Goal: Use online tool/utility: Use online tool/utility

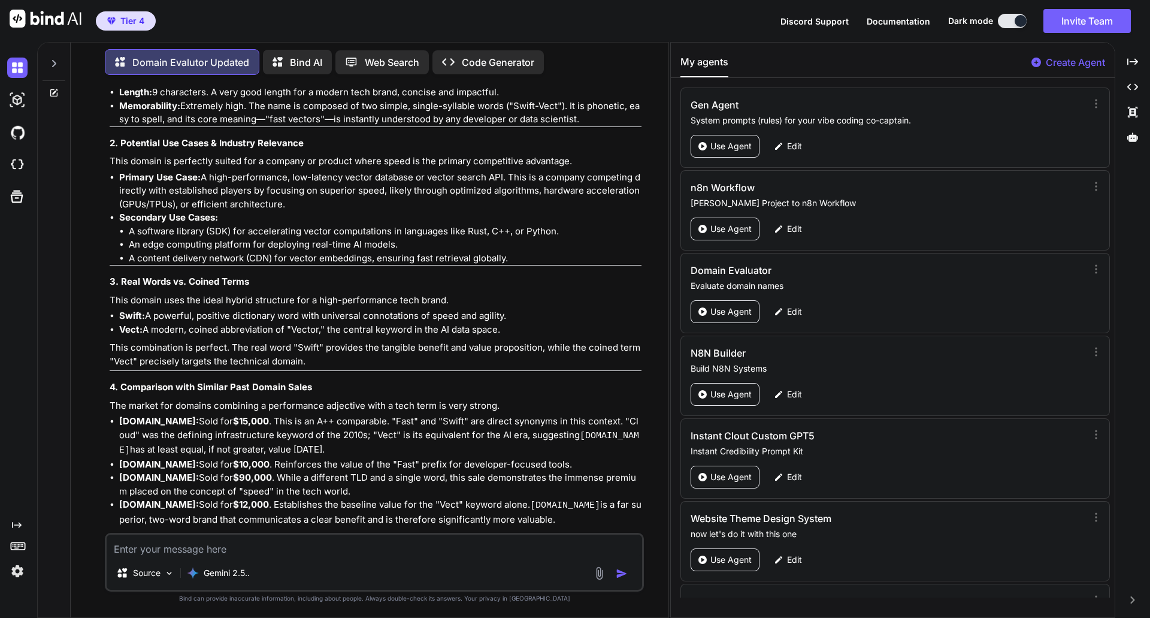
type textarea "x"
click at [334, 576] on p "This is a premium digital asset for a company where performance is the key sell…" at bounding box center [376, 596] width 532 height 41
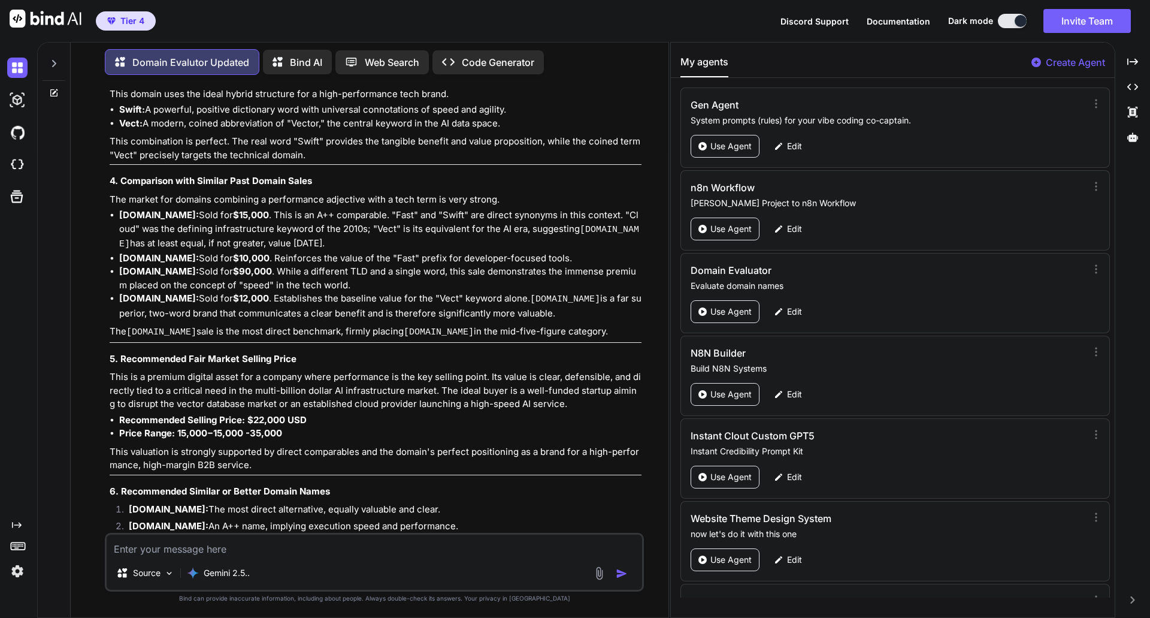
scroll to position [26065, 0]
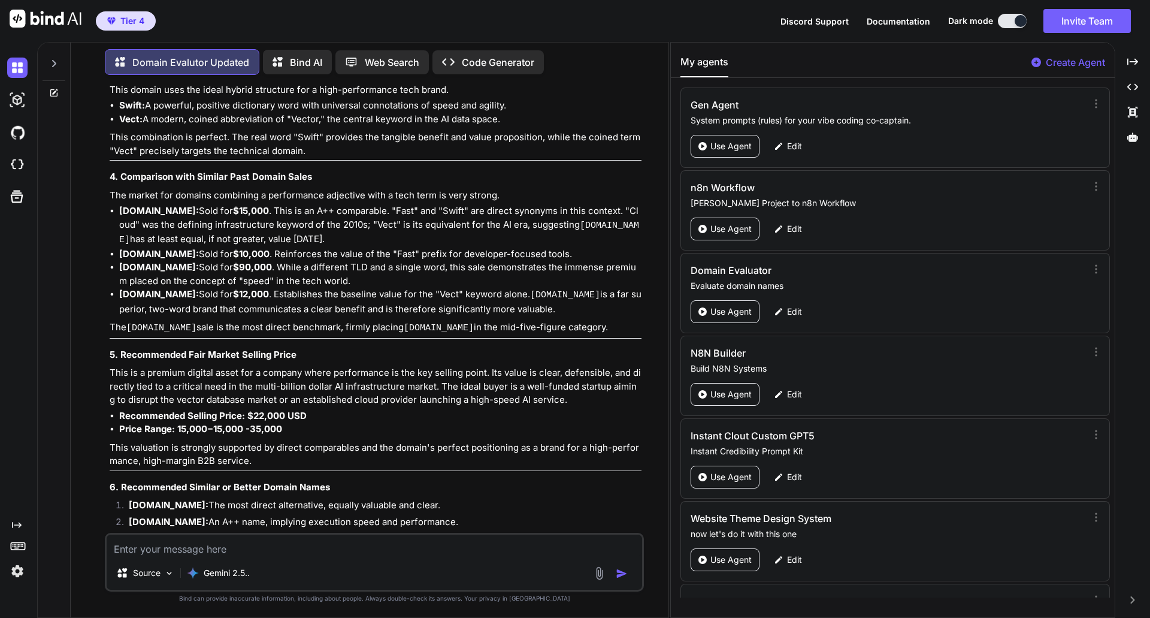
click at [258, 552] on textarea "To enrich screen reader interactions, please activate Accessibility in Grammarl…" at bounding box center [375, 545] width 536 height 22
paste textarea "[DOMAIN_NAME]"
type textarea "[DOMAIN_NAME]"
type textarea "x"
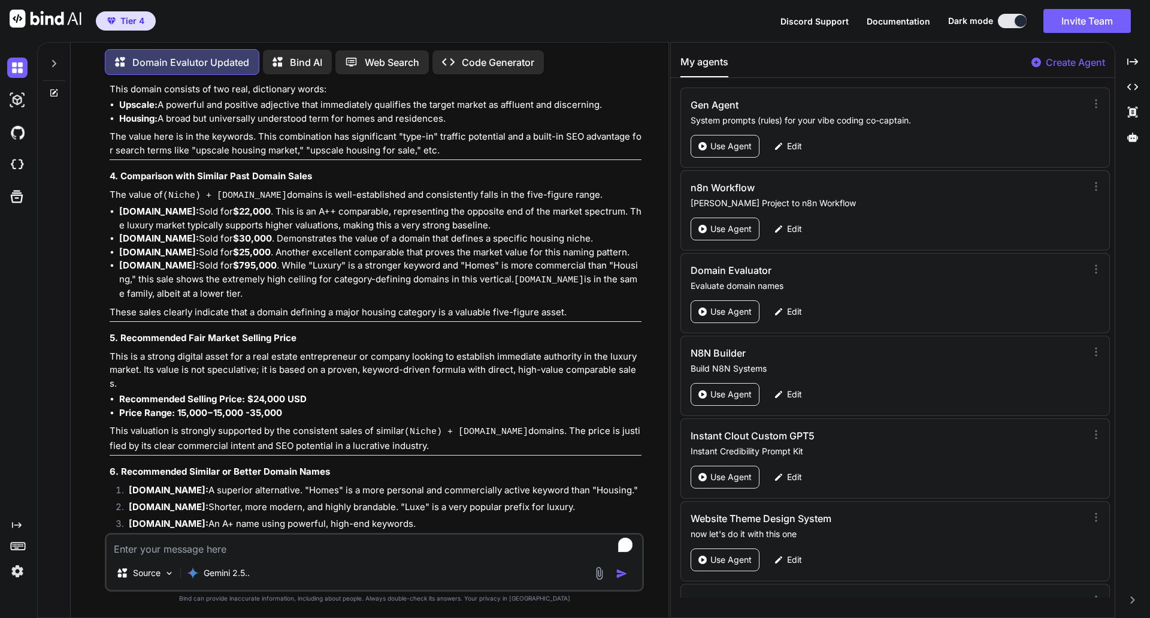
scroll to position [27162, 0]
click at [503, 464] on h4 "6. Recommended Similar or Better Domain Names" at bounding box center [376, 471] width 532 height 14
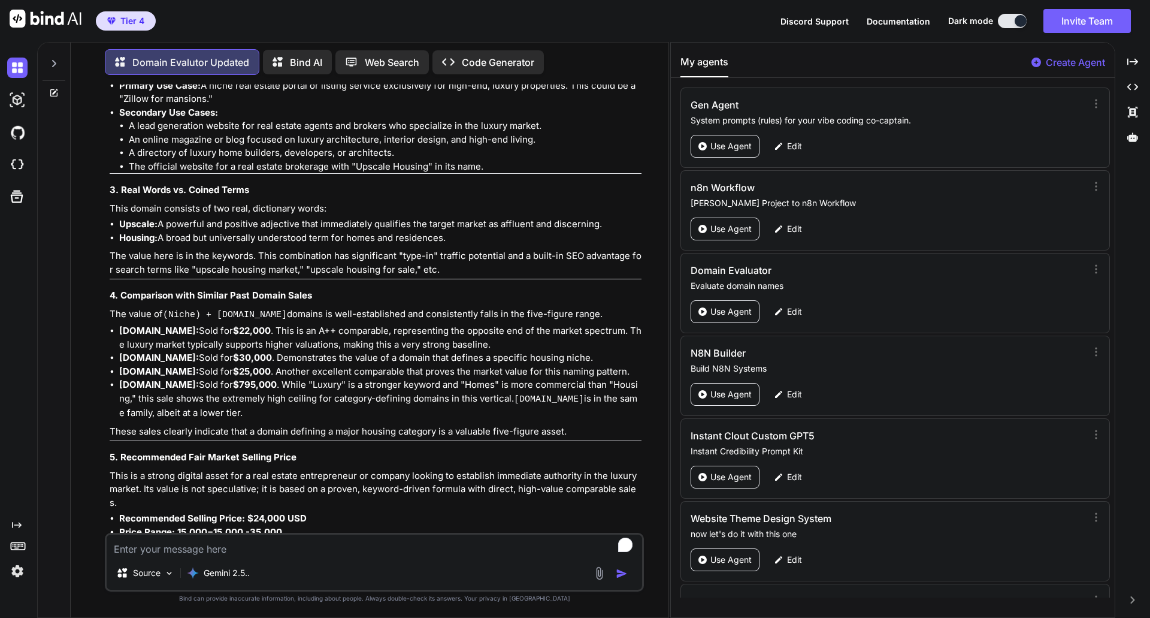
scroll to position [27019, 0]
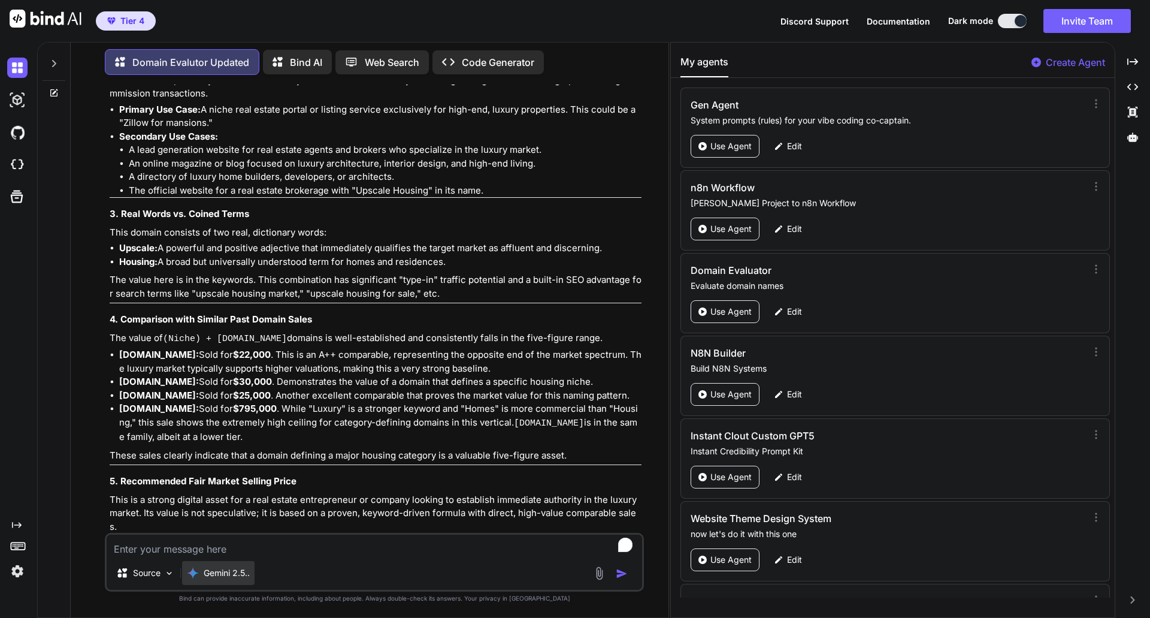
type textarea "x"
click at [208, 546] on textarea "To enrich screen reader interactions, please activate Accessibility in Grammarl…" at bounding box center [375, 545] width 536 height 22
paste textarea "[DOMAIN_NAME]"
type textarea "[DOMAIN_NAME]"
type textarea "x"
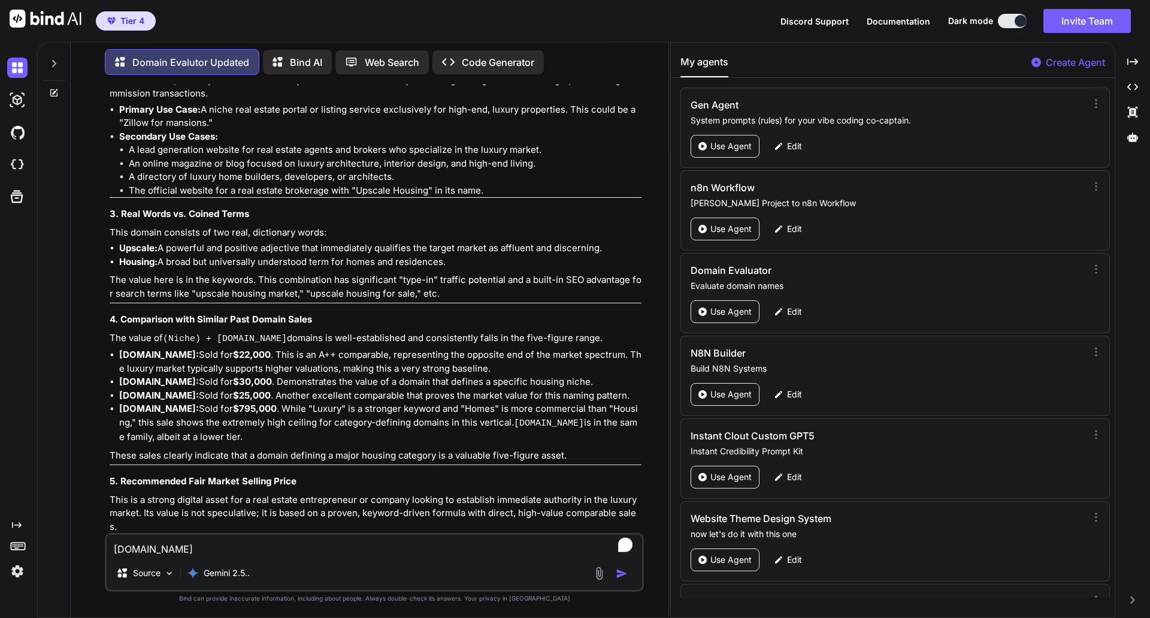
type textarea "[DOMAIN_NAME]"
click at [618, 572] on img "button" at bounding box center [622, 573] width 12 height 12
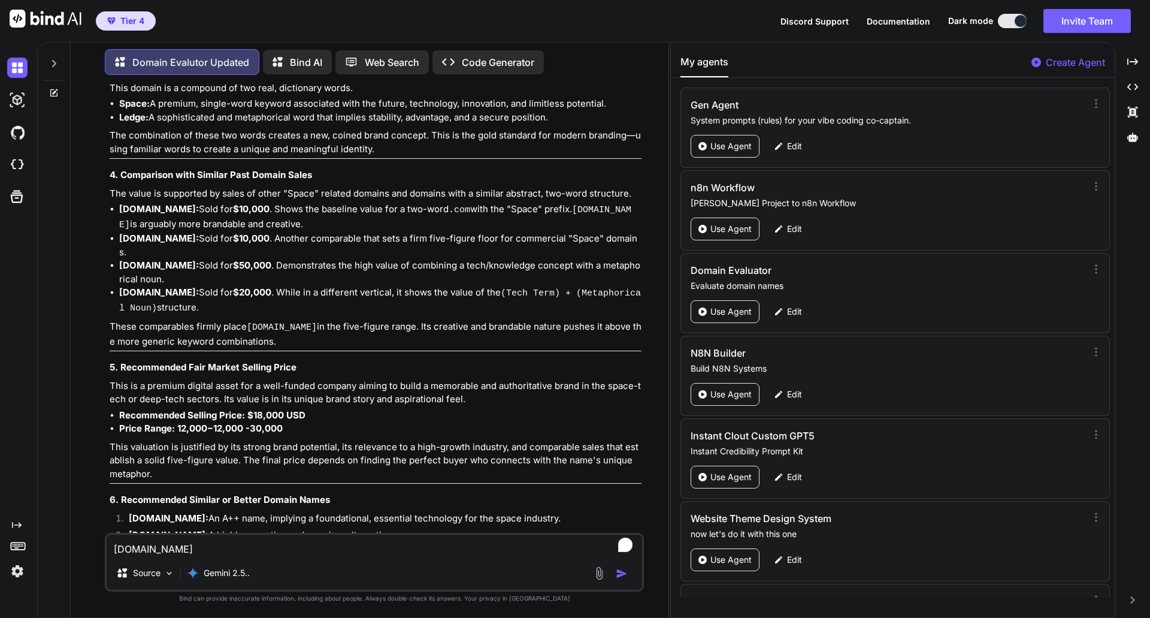
scroll to position [28307, 0]
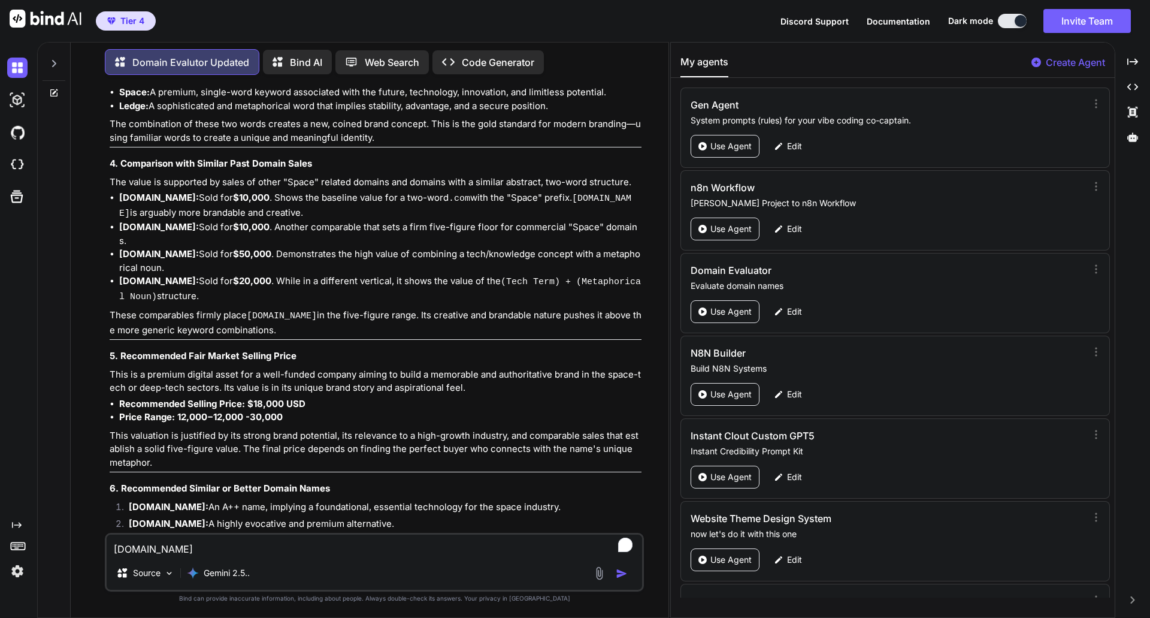
type textarea "x"
click at [186, 545] on textarea "[DOMAIN_NAME]" at bounding box center [375, 545] width 536 height 22
paste textarea "stellarvect"
type textarea "stellarvect"
type textarea "x"
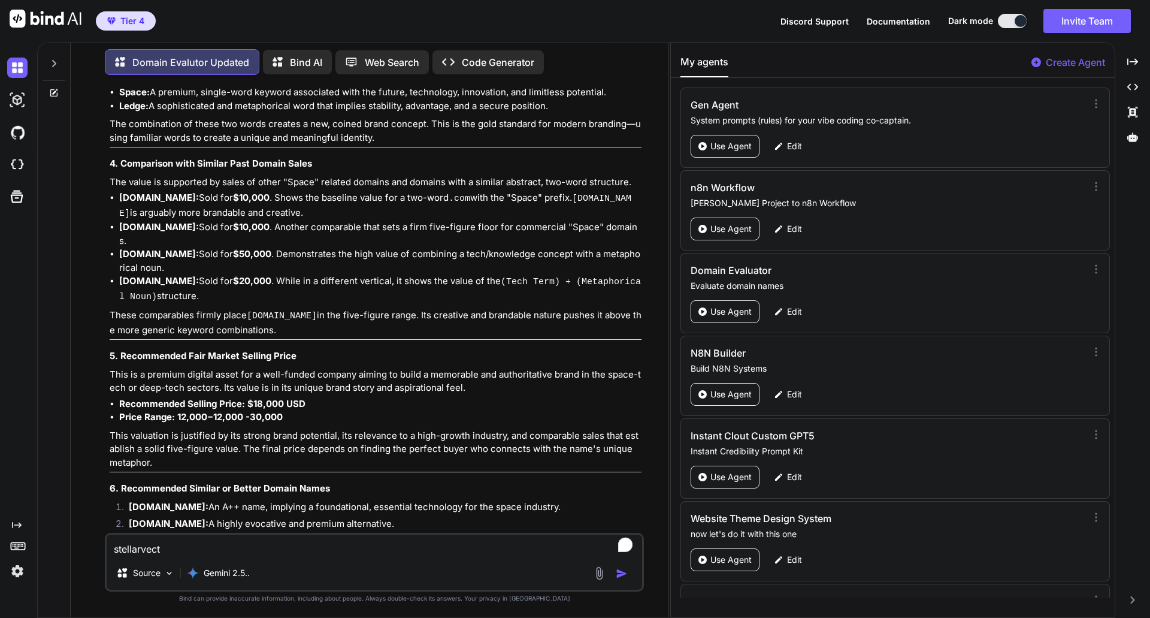
type textarea "stellarvect."
type textarea "x"
type textarea "stellarvect.c"
type textarea "x"
type textarea "[DOMAIN_NAME]"
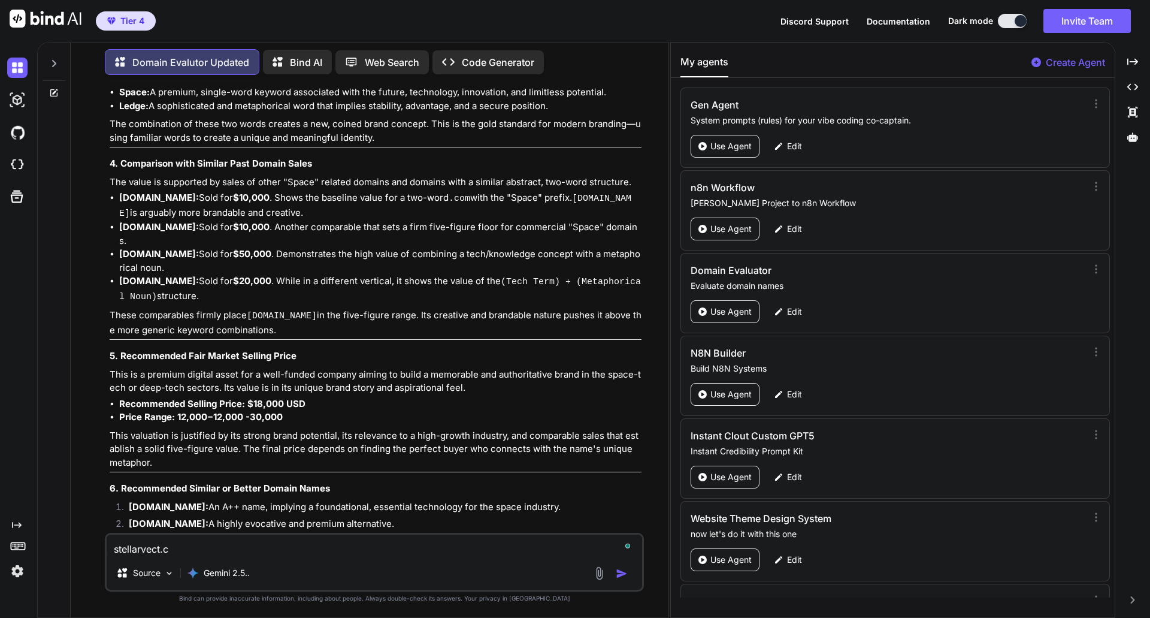
type textarea "x"
type textarea "[DOMAIN_NAME]"
type textarea "x"
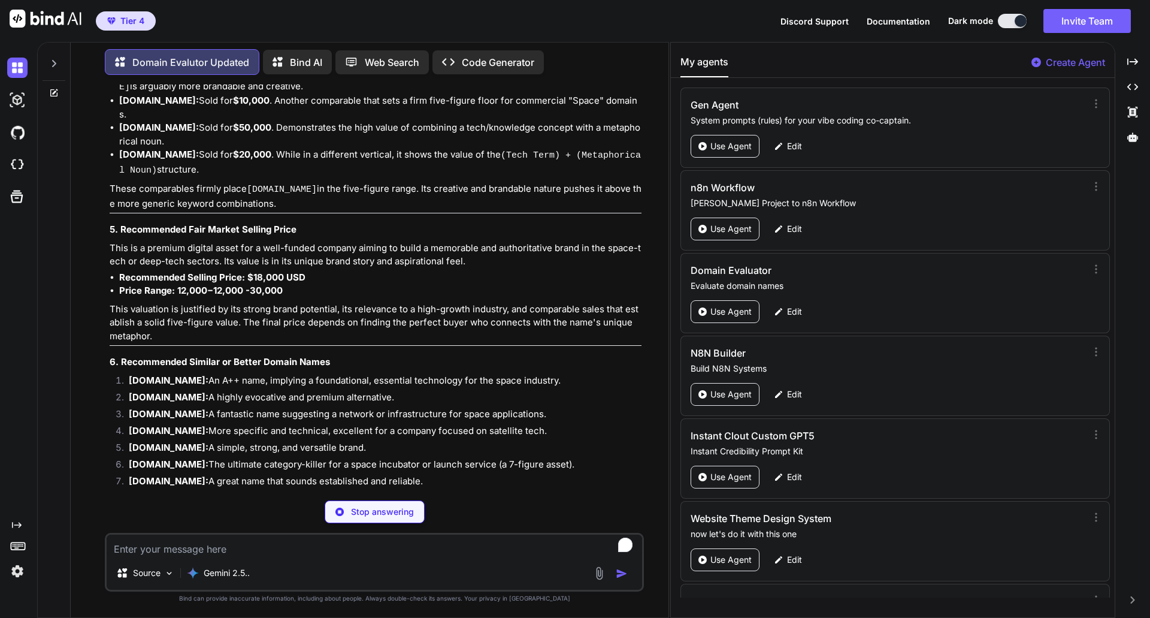
scroll to position [28433, 0]
type textarea "x"
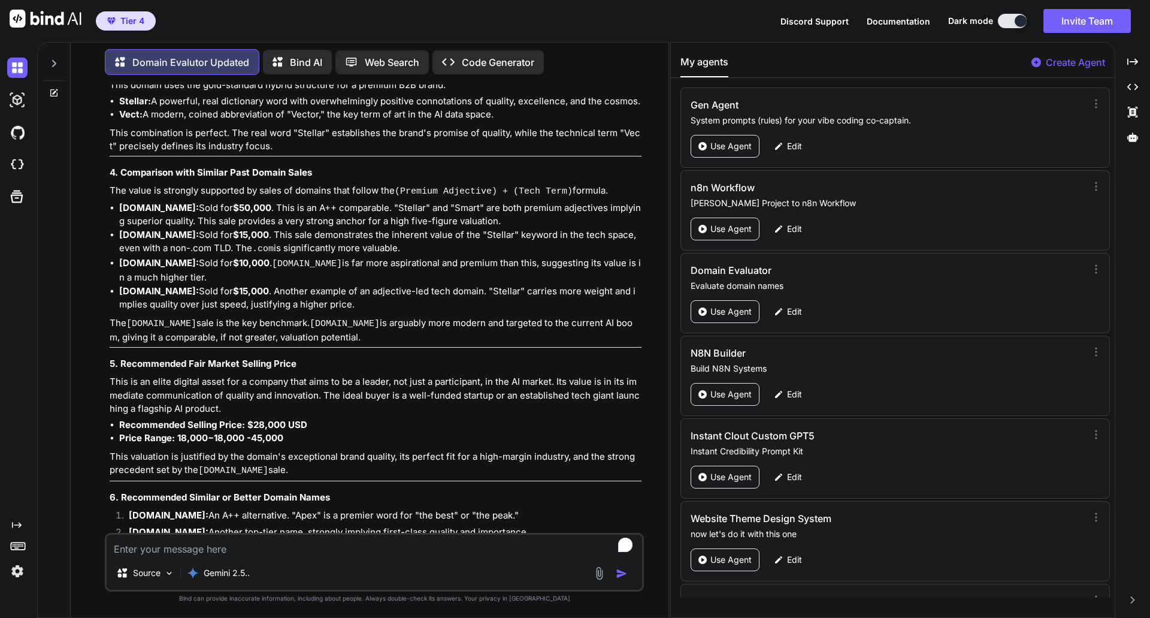
scroll to position [29386, 0]
